Goal: Check status: Check status

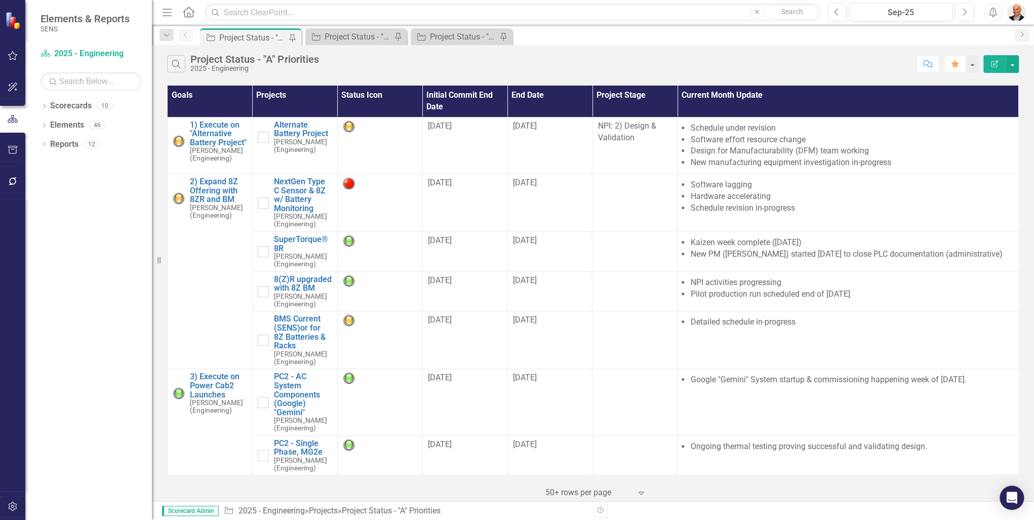
drag, startPoint x: 155, startPoint y: 327, endPoint x: 148, endPoint y: 353, distance: 27.2
click at [148, 353] on div "Elements & Reports SENS Scorecard 2025 - Engineering Search Dropdown Scorecards…" at bounding box center [76, 260] width 152 height 520
click at [115, 349] on div "Dropdown Scorecards 10 Dropdown 2025 - Company Scorecard 2025 - Accounting & Fi…" at bounding box center [88, 309] width 127 height 422
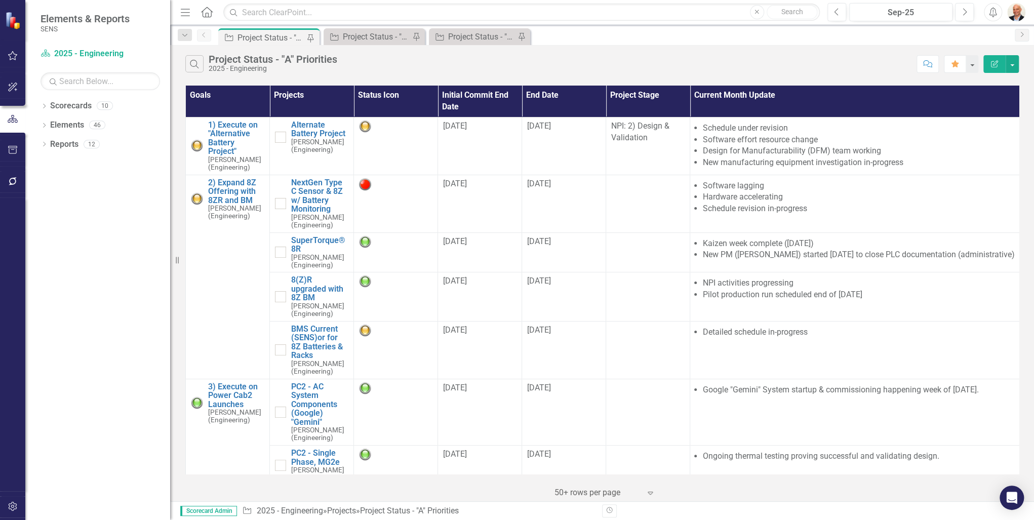
drag, startPoint x: 152, startPoint y: 351, endPoint x: 170, endPoint y: 358, distance: 19.4
click at [170, 358] on div "Resize" at bounding box center [174, 260] width 8 height 520
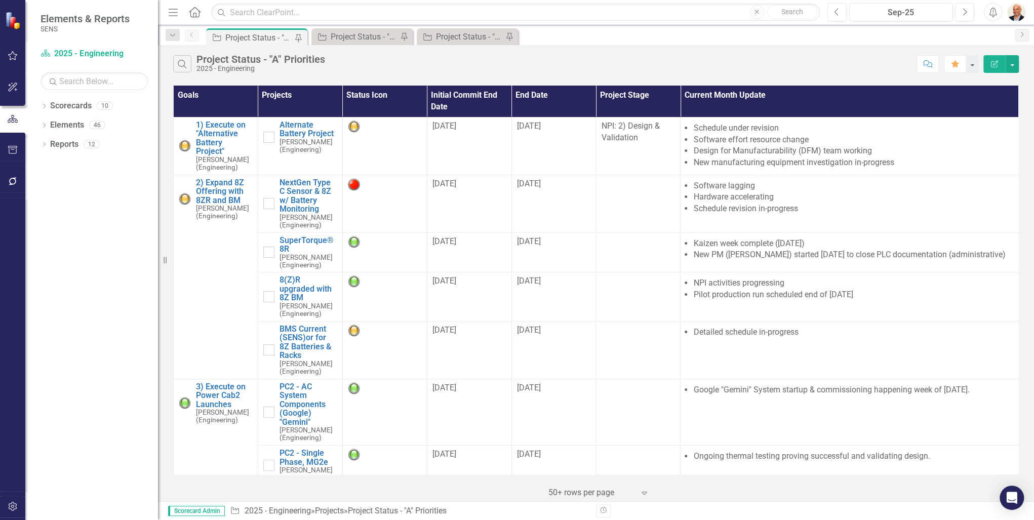
drag, startPoint x: 171, startPoint y: 358, endPoint x: 158, endPoint y: 359, distance: 13.2
click at [158, 359] on div "Resize" at bounding box center [162, 260] width 8 height 520
click at [115, 363] on div "Dropdown Scorecards 10 Dropdown 2025 - Company Scorecard 2025 - Accounting & Fi…" at bounding box center [91, 309] width 133 height 422
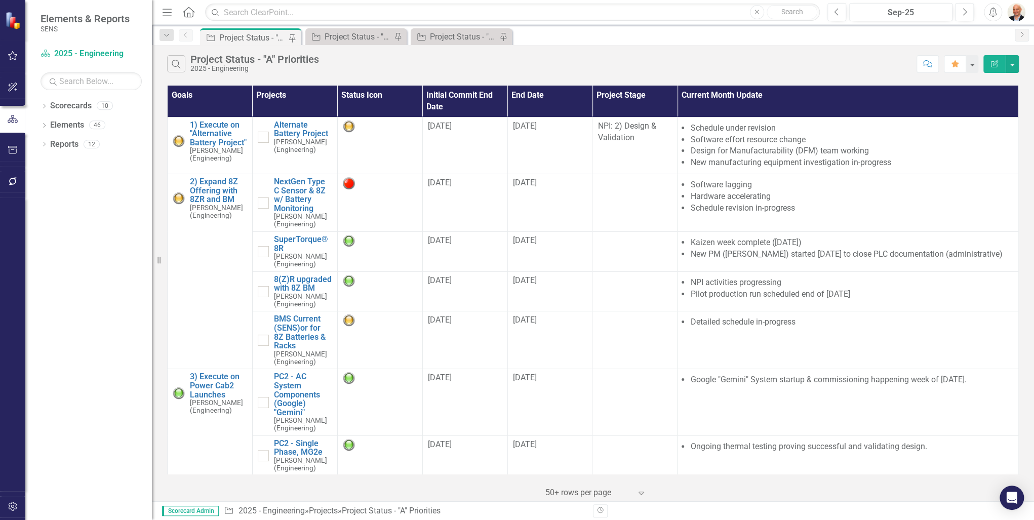
drag, startPoint x: 164, startPoint y: 260, endPoint x: 138, endPoint y: 266, distance: 27.0
click at [143, 261] on div "Elements & Reports SENS Scorecard 2025 - Engineering Search Dropdown Scorecards…" at bounding box center [76, 260] width 152 height 520
click at [82, 265] on div "Dropdown Scorecards 10 Dropdown 2025 - Company Scorecard 2025 - Accounting & Fi…" at bounding box center [88, 309] width 127 height 422
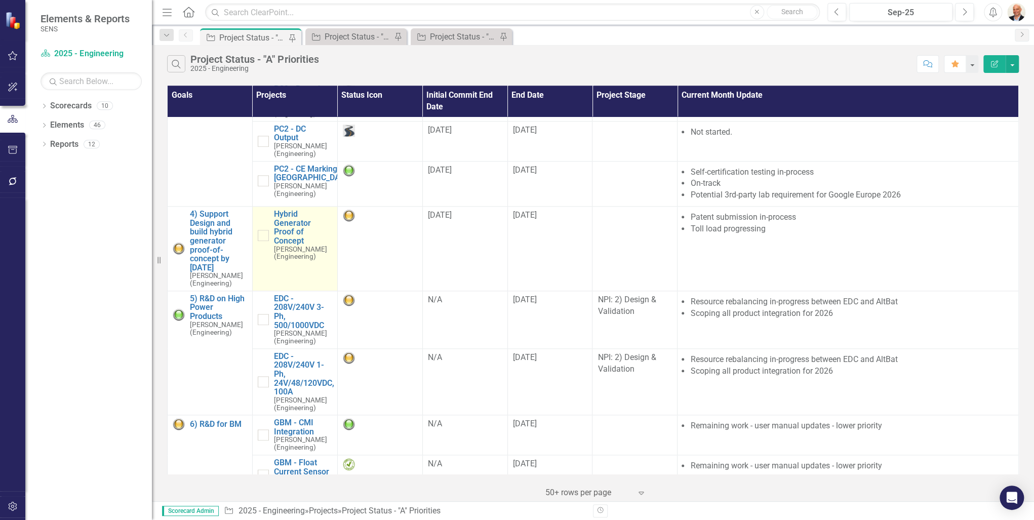
scroll to position [608, 0]
click at [281, 256] on small "[PERSON_NAME] (Engineering)" at bounding box center [303, 252] width 58 height 15
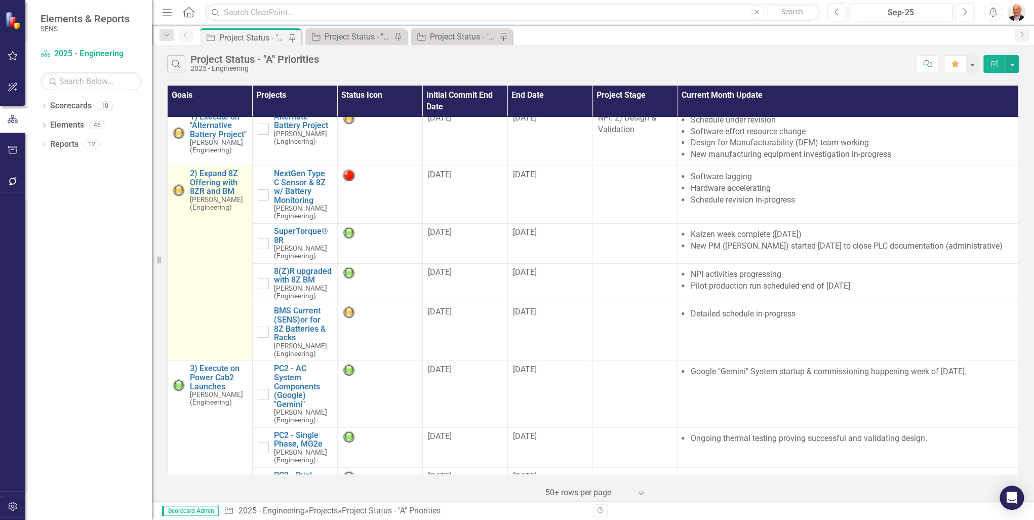
scroll to position [0, 0]
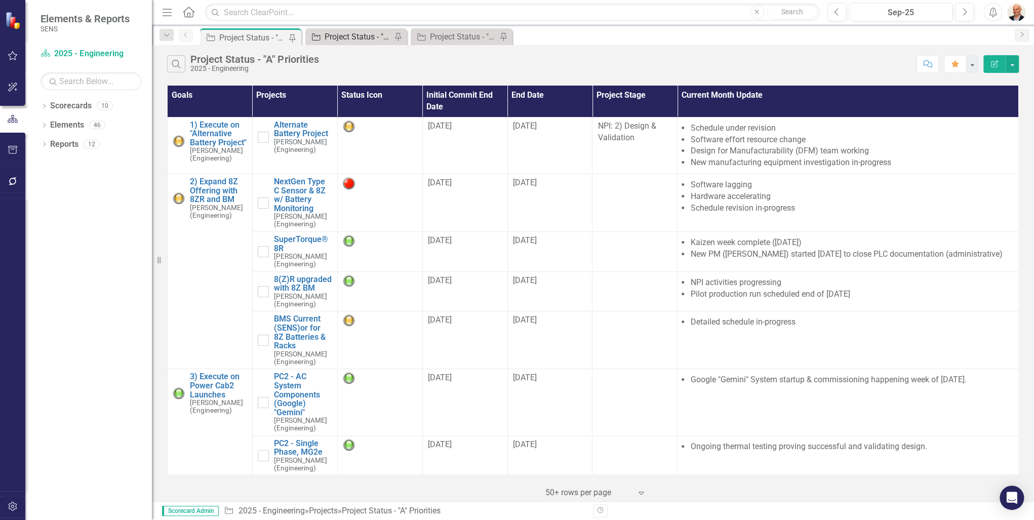
click at [355, 32] on div "Project Status - "B" Priorities" at bounding box center [358, 36] width 67 height 13
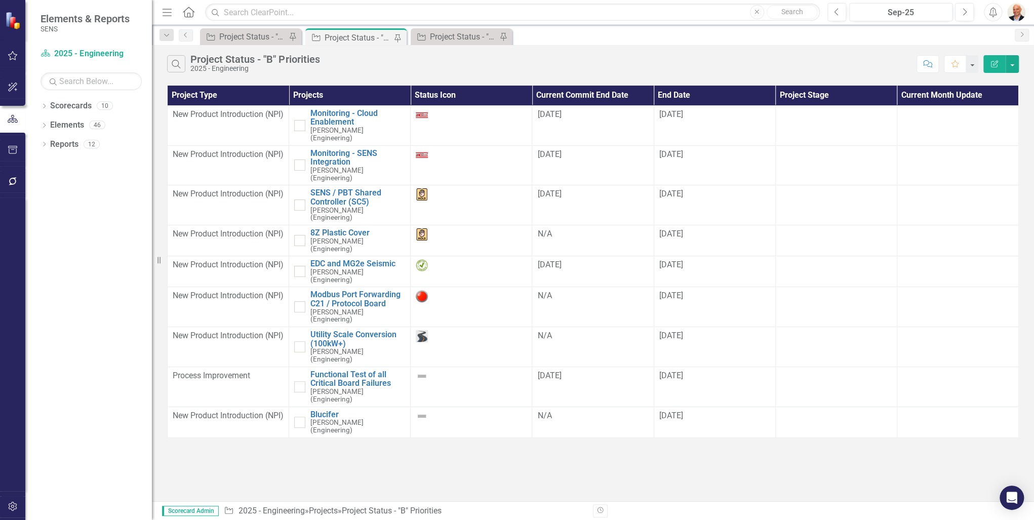
click at [310, 419] on div "Search Project Status - "B" Priorities 2025 - Engineering Comment Favorite Edit…" at bounding box center [593, 273] width 882 height 456
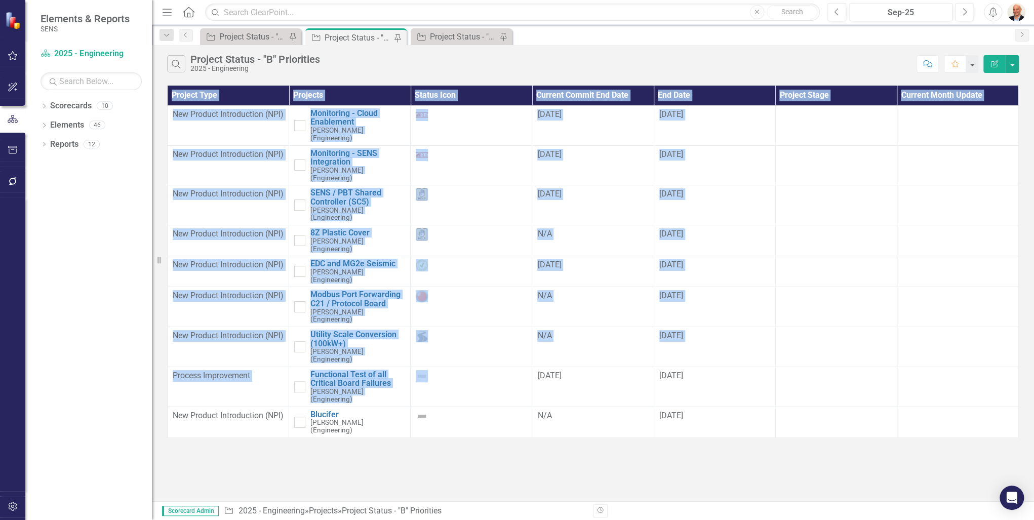
drag, startPoint x: 428, startPoint y: 339, endPoint x: 441, endPoint y: 418, distance: 80.5
click at [441, 418] on div "Search Project Status - "B" Priorities 2025 - Engineering Comment Favorite Edit…" at bounding box center [593, 273] width 882 height 456
drag, startPoint x: 441, startPoint y: 418, endPoint x: 410, endPoint y: 421, distance: 31.0
click at [408, 423] on div "Search Project Status - "B" Priorities 2025 - Engineering Comment Favorite Edit…" at bounding box center [593, 273] width 882 height 456
click at [357, 433] on div "Search Project Status - "B" Priorities 2025 - Engineering Comment Favorite Edit…" at bounding box center [593, 273] width 882 height 456
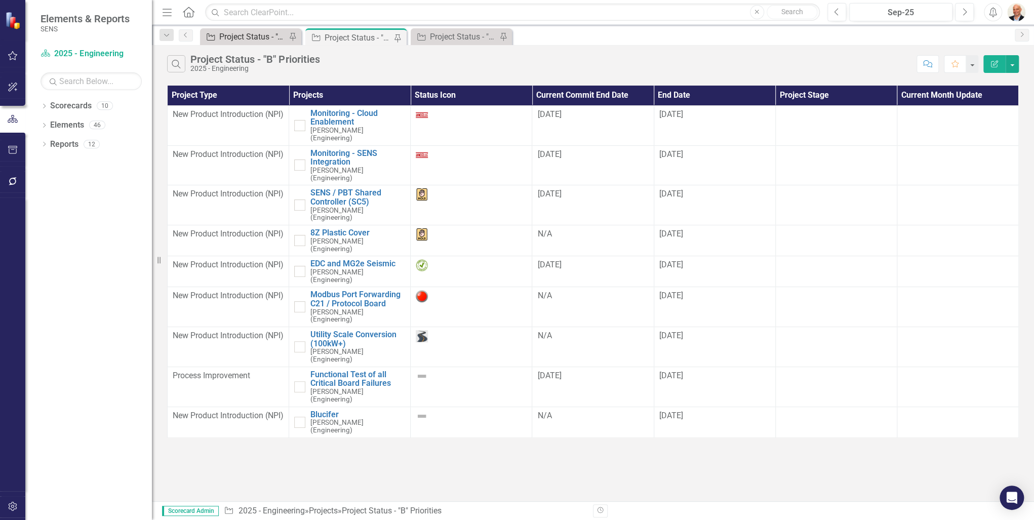
click at [274, 36] on div "Project Status - "A" Priorities" at bounding box center [252, 36] width 67 height 13
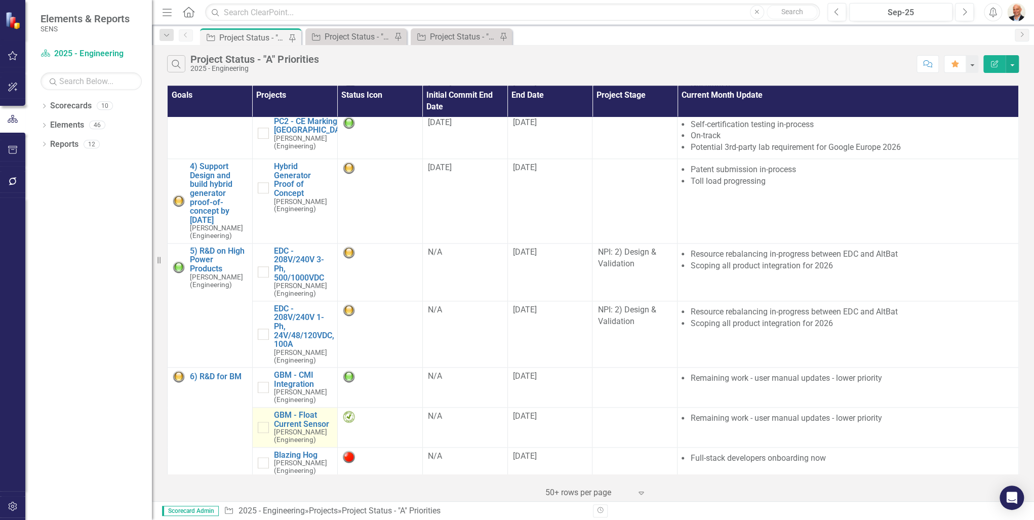
scroll to position [657, 0]
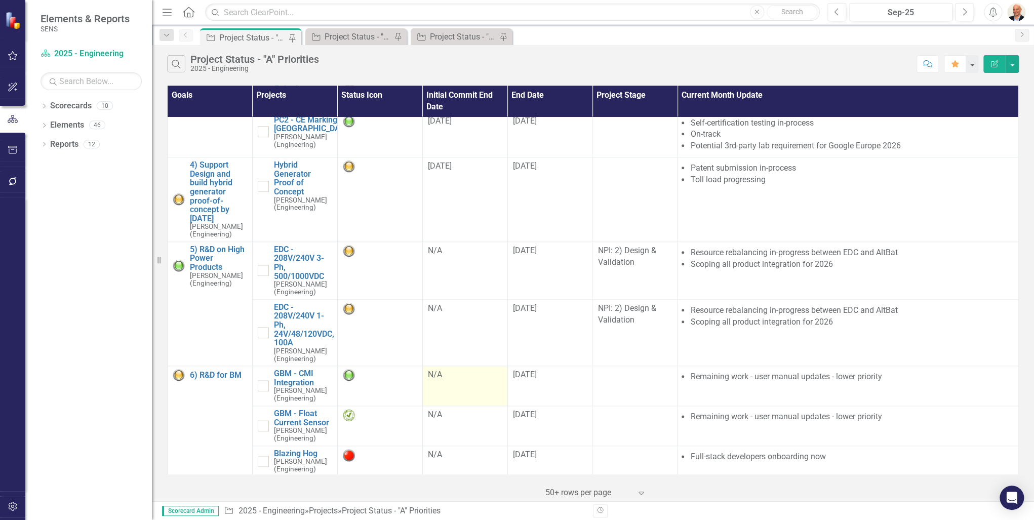
click at [455, 395] on td "N/A" at bounding box center [464, 386] width 85 height 40
click at [456, 420] on td "N/A" at bounding box center [464, 426] width 85 height 40
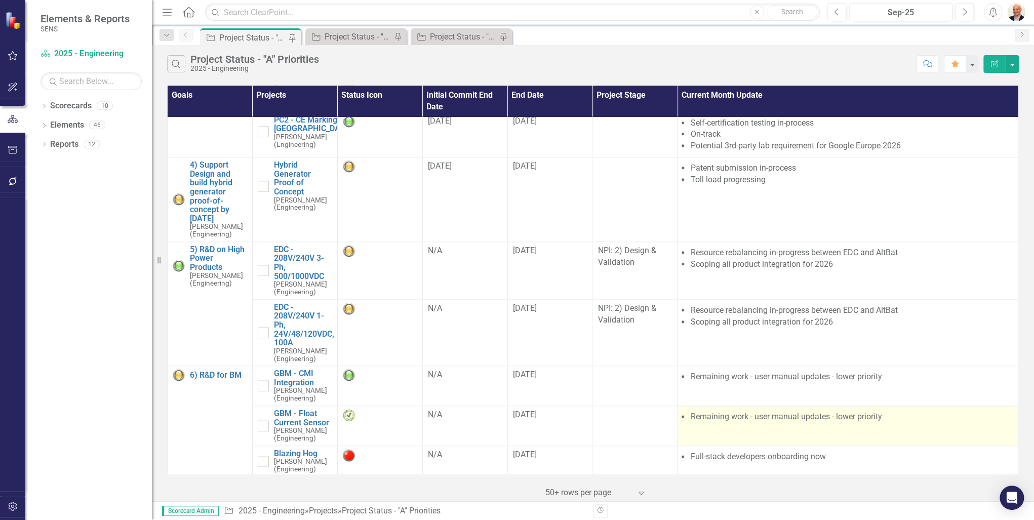
click at [699, 419] on li "Remaining work - user manual updates - lower priority" at bounding box center [851, 417] width 323 height 12
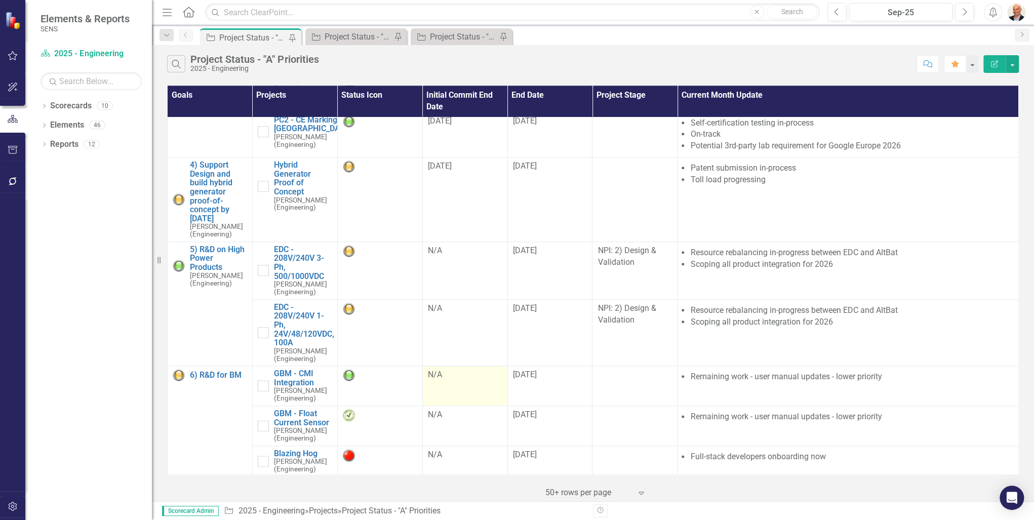
click at [449, 384] on td "N/A" at bounding box center [464, 386] width 85 height 40
click at [332, 493] on div "‹ Previous 1 (current) › Next 50+ rows per page Expand" at bounding box center [593, 489] width 852 height 25
click at [296, 494] on div "‹ Previous 1 (current) › Next 50+ rows per page Expand" at bounding box center [593, 489] width 852 height 25
click at [348, 413] on img at bounding box center [349, 415] width 12 height 12
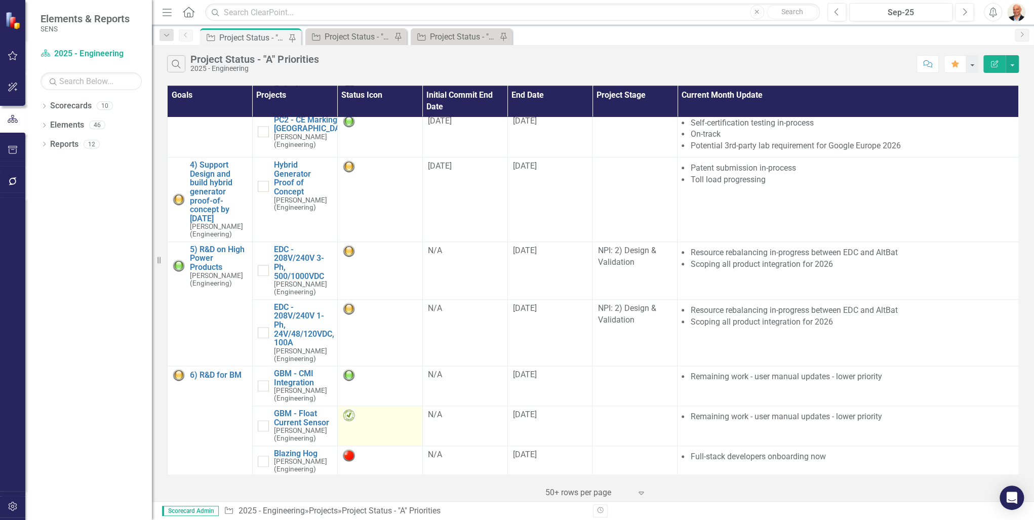
click at [348, 413] on img at bounding box center [349, 415] width 12 height 12
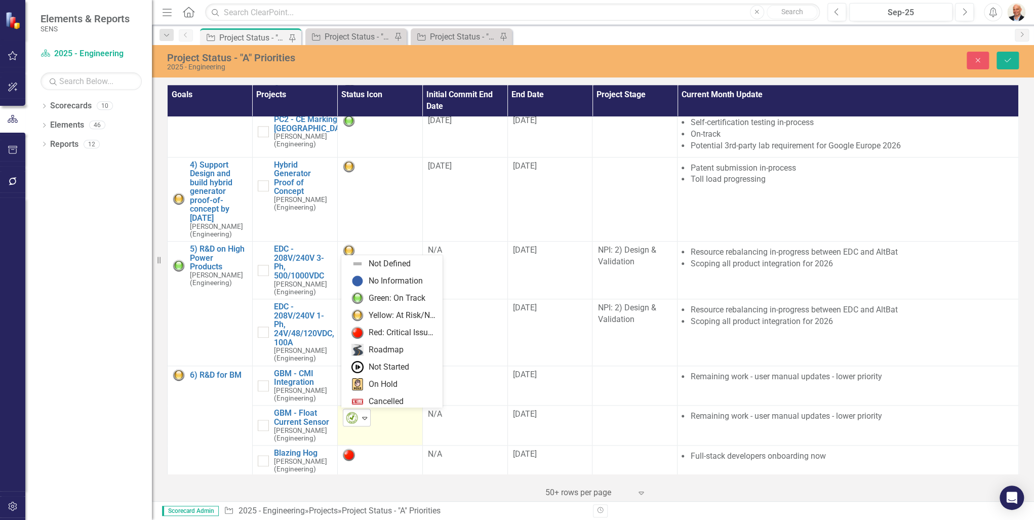
click at [363, 416] on icon "Expand" at bounding box center [365, 418] width 10 height 8
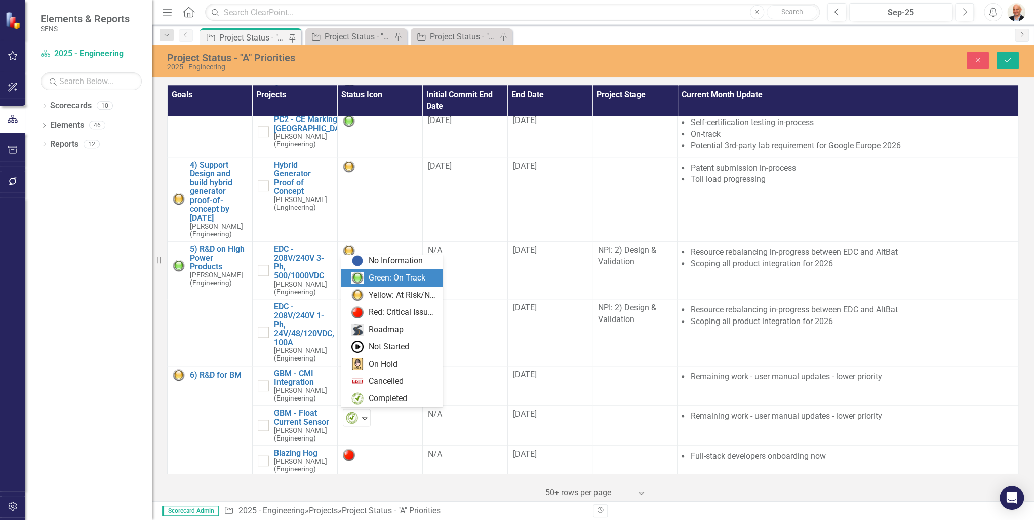
click at [366, 275] on div "Green: On Track" at bounding box center [394, 278] width 85 height 12
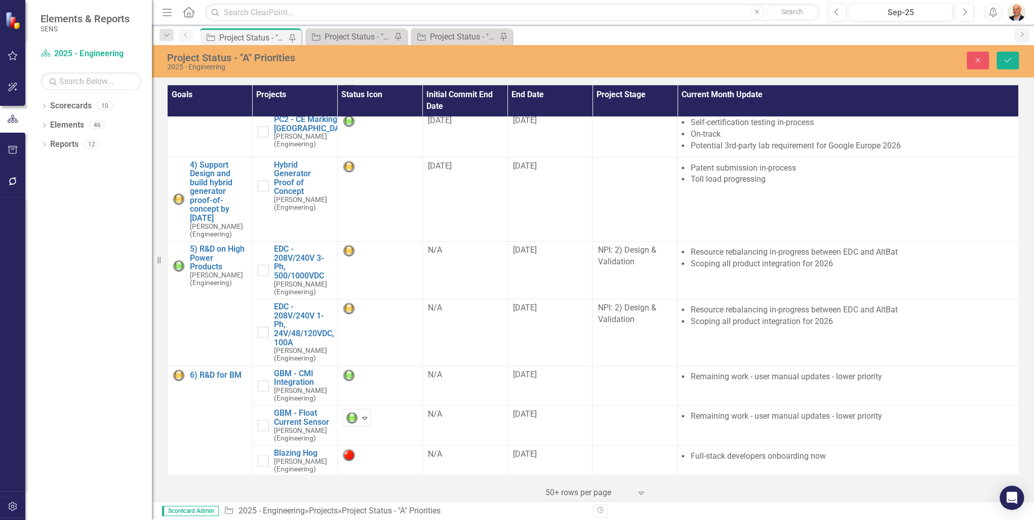
click at [280, 483] on div "‹ Previous 1 (current) › Next 50+ rows per page Expand" at bounding box center [593, 489] width 852 height 25
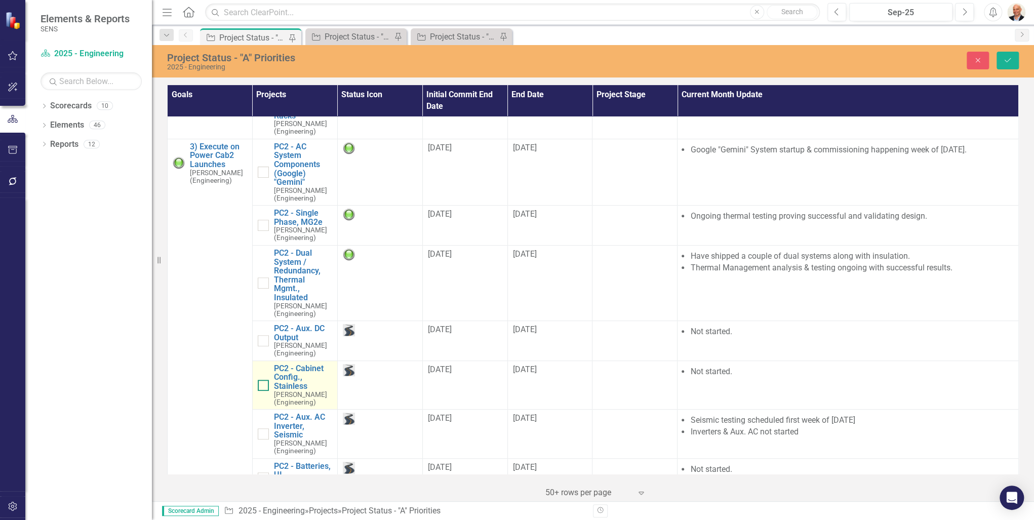
scroll to position [292, 0]
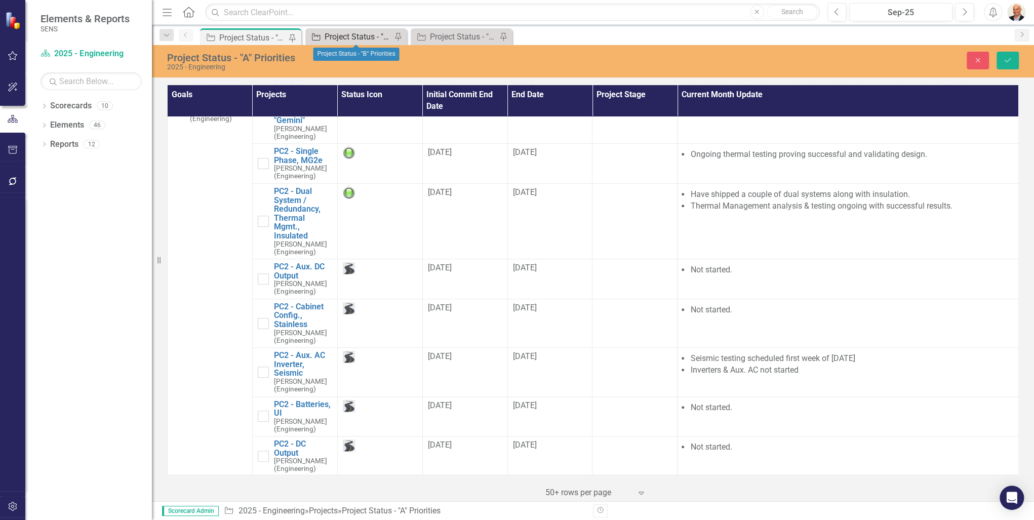
click at [351, 32] on div "Project Status - "B" Priorities" at bounding box center [358, 36] width 67 height 13
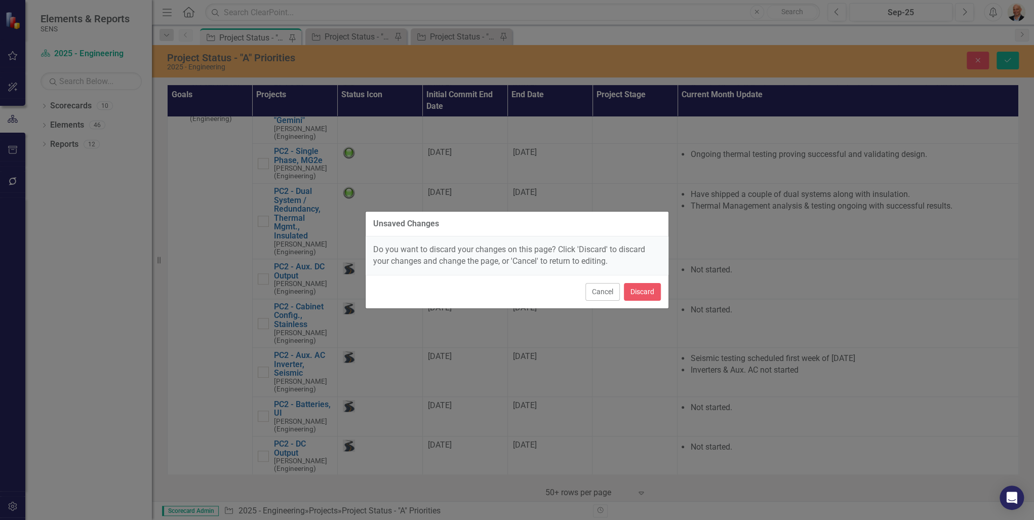
drag, startPoint x: 605, startPoint y: 290, endPoint x: 693, endPoint y: 218, distance: 113.8
click at [606, 287] on button "Cancel" at bounding box center [603, 292] width 34 height 18
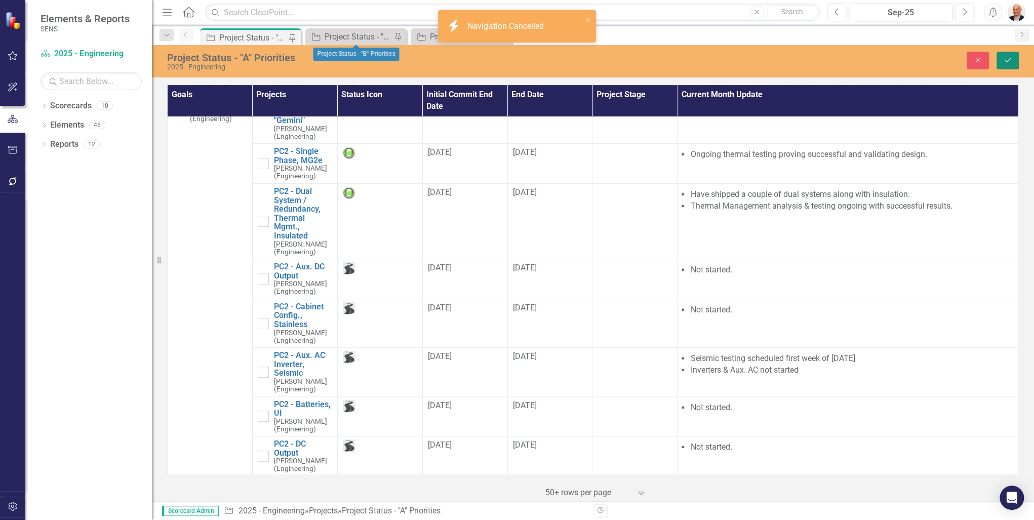
click at [1015, 54] on button "Save" at bounding box center [1008, 61] width 22 height 18
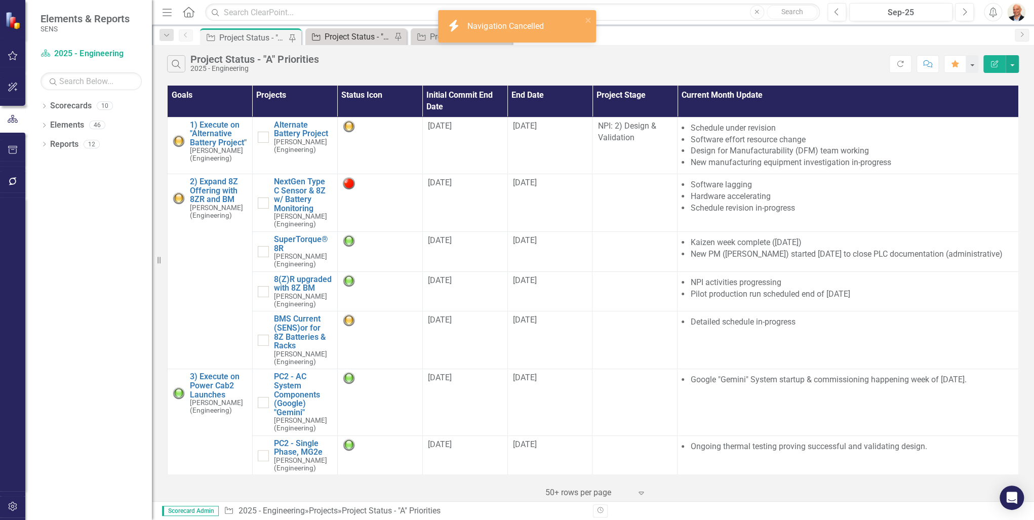
click at [356, 34] on div "Project Status - "B" Priorities" at bounding box center [358, 36] width 67 height 13
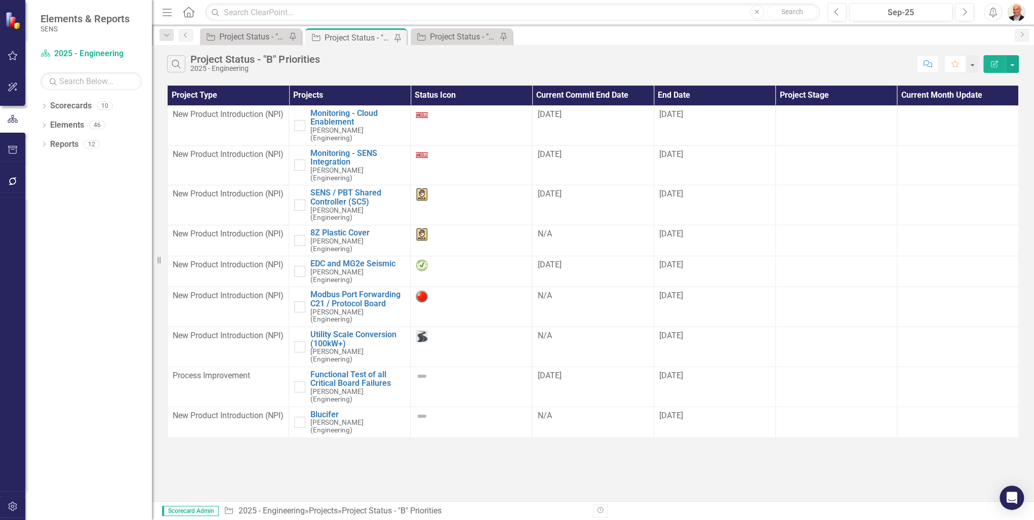
click at [338, 37] on div "Project Status - "B" Priorities" at bounding box center [358, 37] width 67 height 13
